Goal: Navigation & Orientation: Find specific page/section

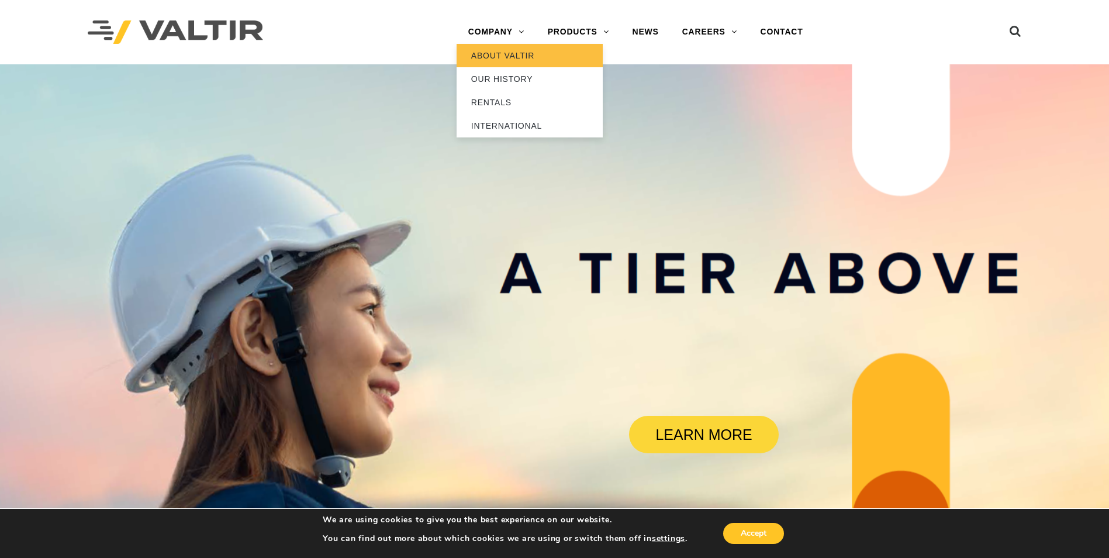
click at [477, 51] on link "ABOUT VALTIR" at bounding box center [530, 55] width 146 height 23
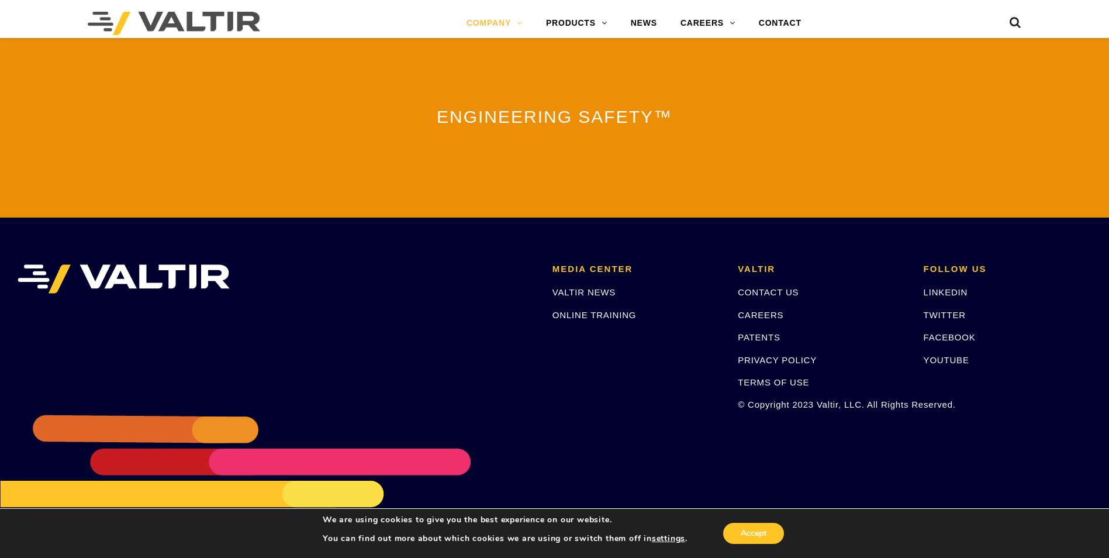
scroll to position [2564, 0]
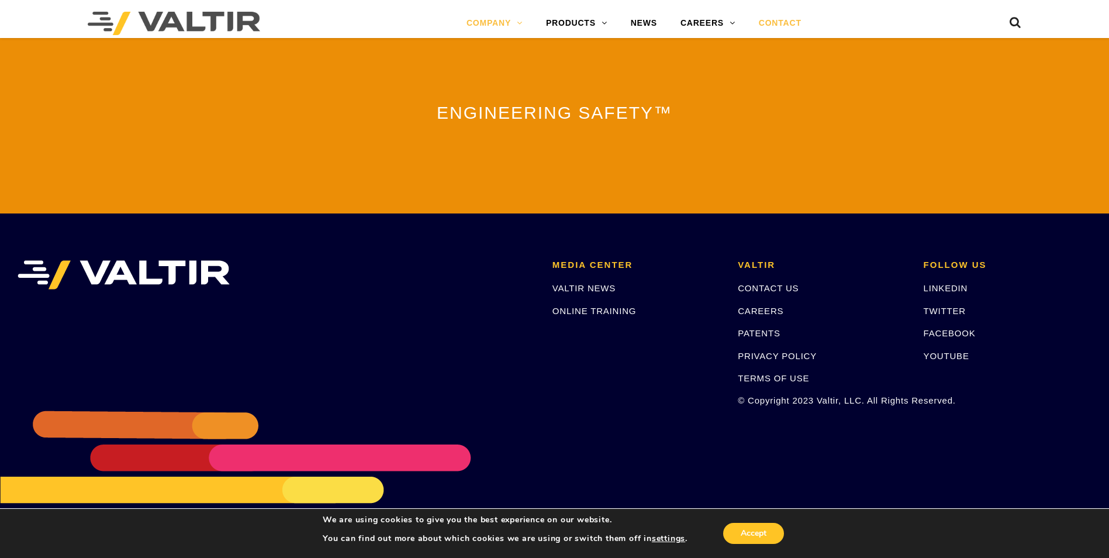
click at [783, 20] on link "CONTACT" at bounding box center [780, 23] width 66 height 23
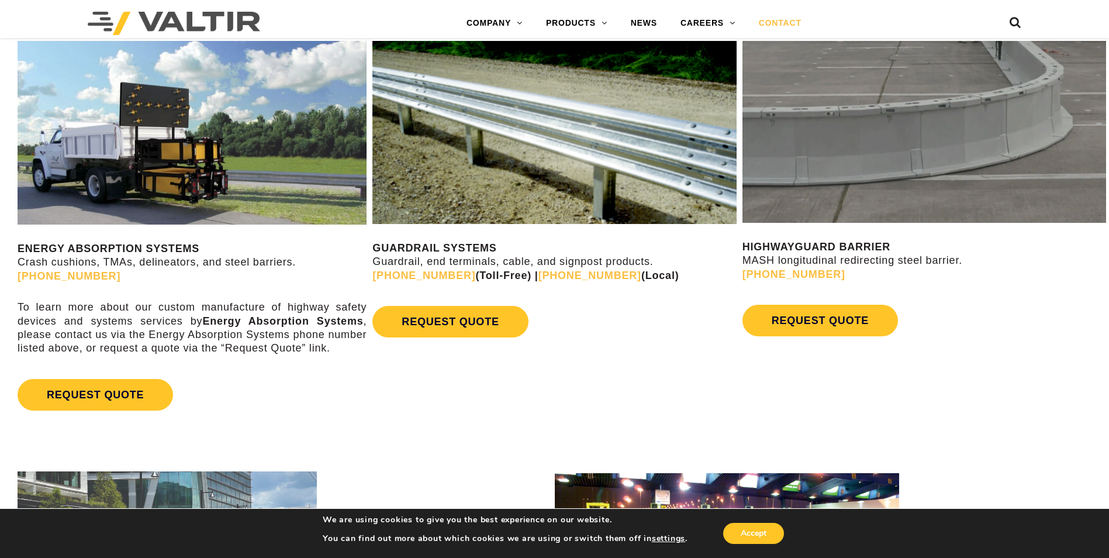
scroll to position [549, 0]
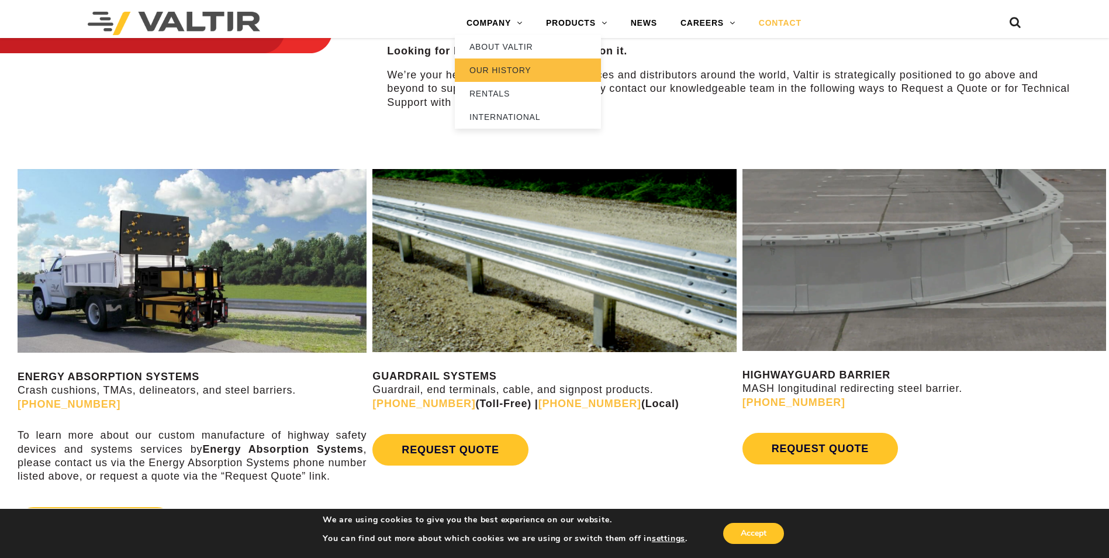
click at [486, 65] on link "OUR HISTORY" at bounding box center [528, 69] width 146 height 23
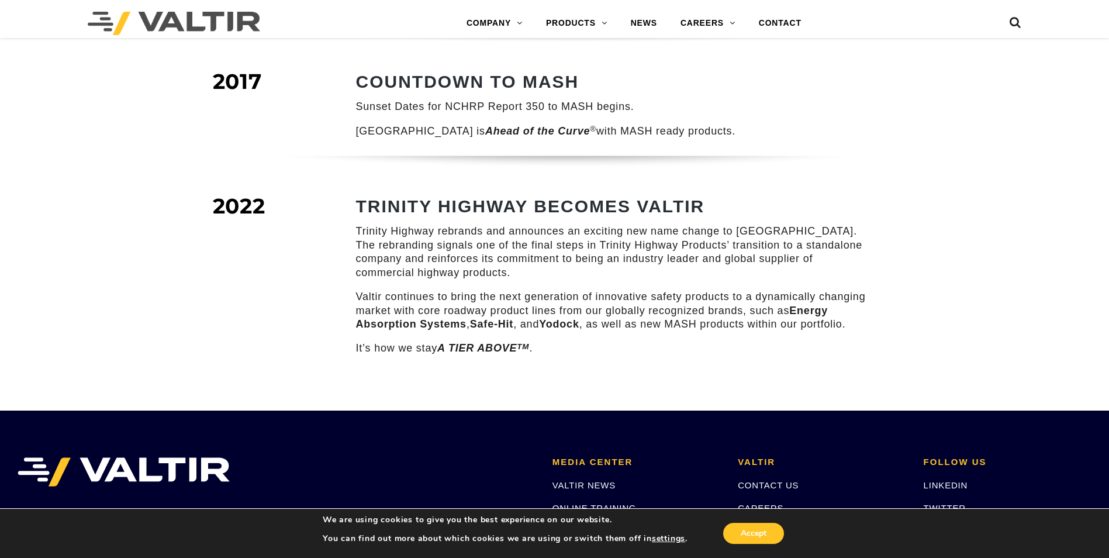
scroll to position [1466, 0]
